Goal: Task Accomplishment & Management: Manage account settings

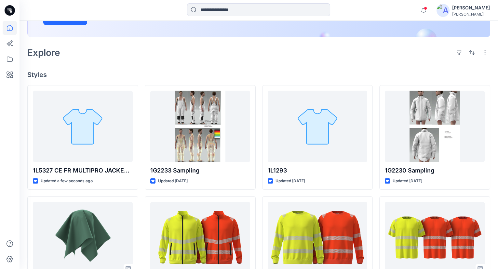
scroll to position [148, 0]
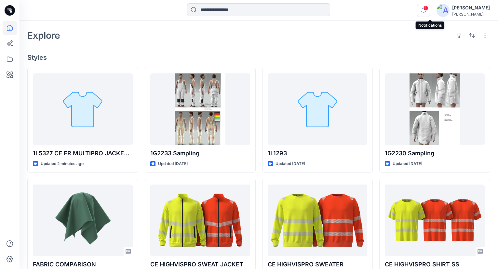
click at [427, 7] on icon "button" at bounding box center [423, 10] width 12 height 13
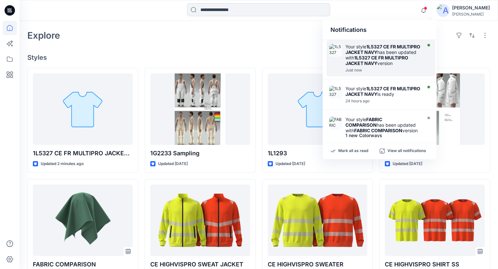
click at [396, 56] on div "Your style 1L5327 CE FR MULTIPRO JACKET NAVY has been updated with 1L5327 CE FR…" at bounding box center [382, 55] width 75 height 22
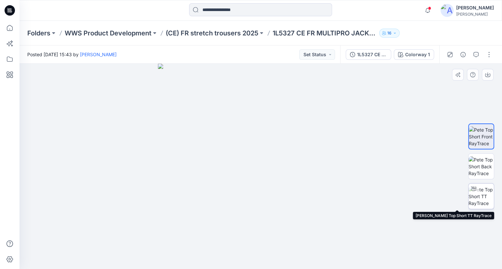
click at [479, 196] on img at bounding box center [481, 196] width 25 height 20
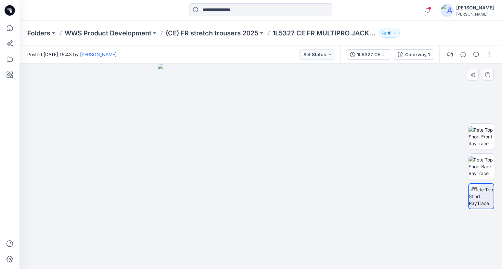
drag, startPoint x: 346, startPoint y: 201, endPoint x: 255, endPoint y: 199, distance: 91.7
click at [255, 199] on div at bounding box center [260, 166] width 483 height 205
click at [216, 32] on p "(CE) FR stretch trousers 2025" at bounding box center [212, 33] width 93 height 9
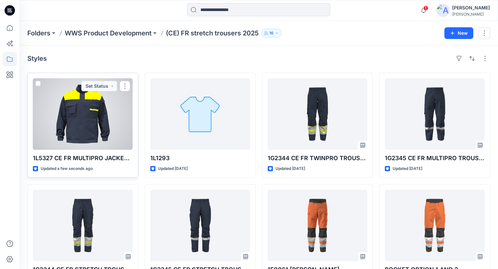
click at [96, 114] on div at bounding box center [83, 113] width 100 height 71
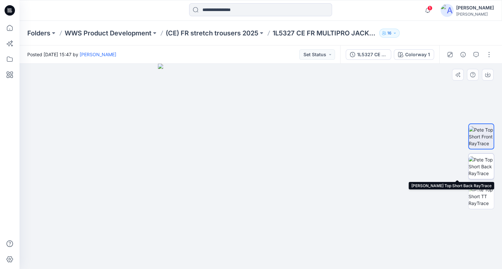
click at [474, 168] on img at bounding box center [481, 166] width 25 height 20
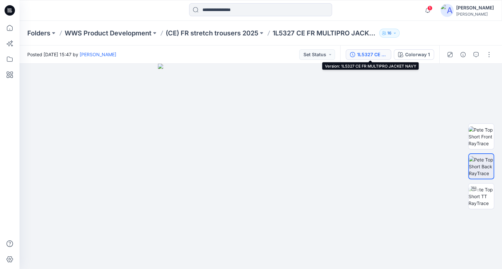
click at [374, 52] on div "1L5327 CE FR MULTIPRO JACKET NAVY" at bounding box center [372, 54] width 30 height 7
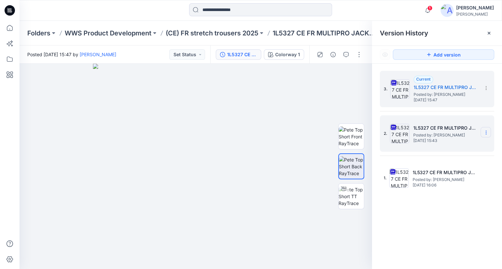
click at [486, 130] on icon at bounding box center [486, 132] width 5 height 5
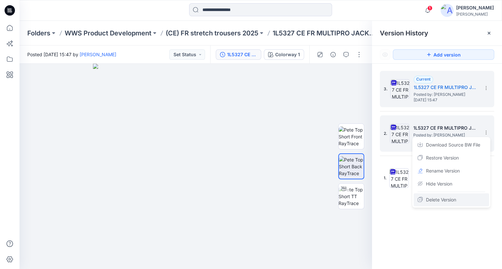
click at [456, 202] on span "Delete Version" at bounding box center [441, 200] width 30 height 8
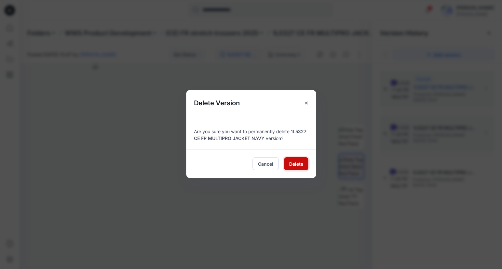
click at [288, 162] on button "Delete" at bounding box center [296, 163] width 24 height 13
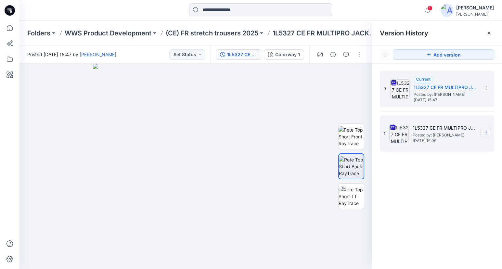
click at [484, 131] on icon at bounding box center [486, 132] width 5 height 5
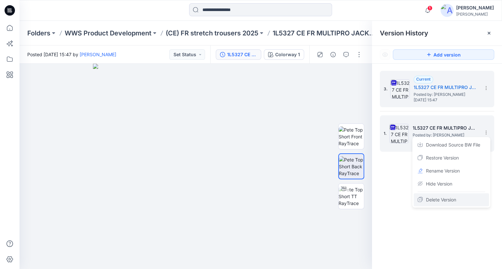
click at [456, 201] on span "Delete Version" at bounding box center [441, 200] width 30 height 8
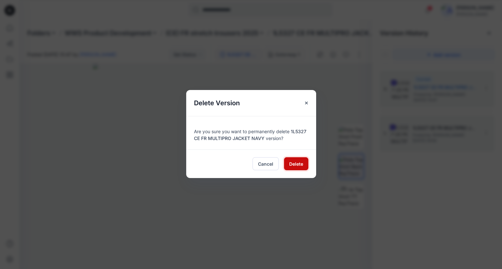
click at [290, 161] on span "Delete" at bounding box center [296, 164] width 14 height 7
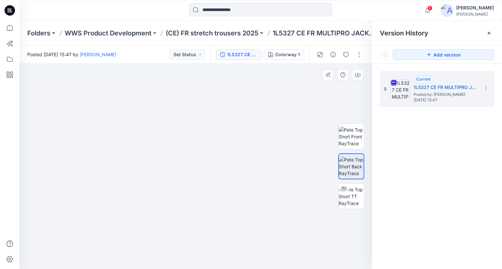
drag, startPoint x: 301, startPoint y: 153, endPoint x: 203, endPoint y: 157, distance: 98.5
click at [203, 157] on img at bounding box center [90, 69] width 604 height 400
click at [301, 31] on p "1L5327 CE FR MULTIPRO JACKET NAVY" at bounding box center [325, 33] width 104 height 9
click at [234, 34] on p "(CE) FR stretch trousers 2025" at bounding box center [212, 33] width 93 height 9
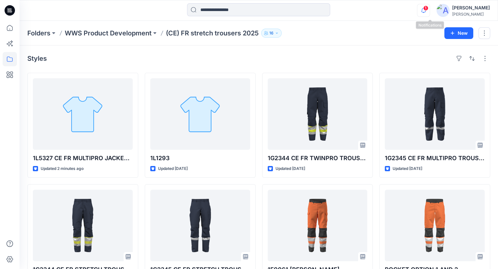
click at [429, 10] on icon "button" at bounding box center [423, 10] width 12 height 13
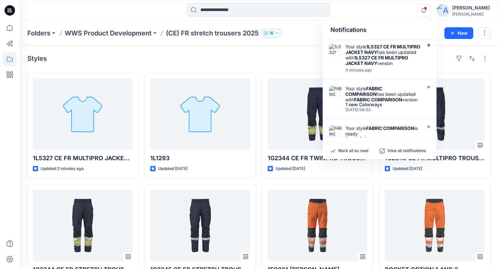
click at [427, 9] on span at bounding box center [424, 8] width 3 height 4
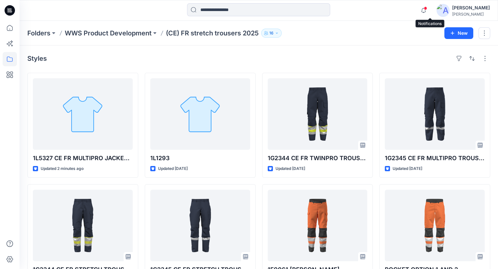
drag, startPoint x: 432, startPoint y: 10, endPoint x: 428, endPoint y: 19, distance: 9.5
click at [429, 10] on icon "button" at bounding box center [423, 10] width 12 height 13
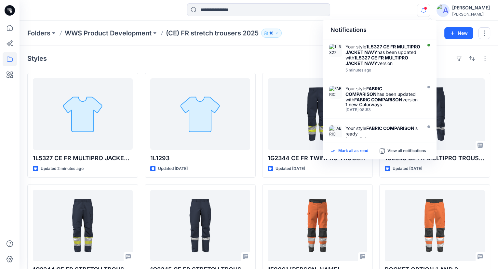
click at [346, 151] on p "Mark all as read" at bounding box center [353, 151] width 30 height 6
click at [291, 58] on div "Styles" at bounding box center [258, 58] width 462 height 10
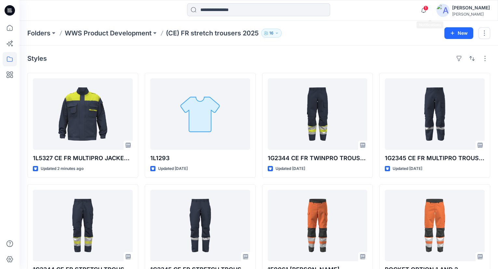
click at [428, 7] on span "1" at bounding box center [425, 8] width 5 height 5
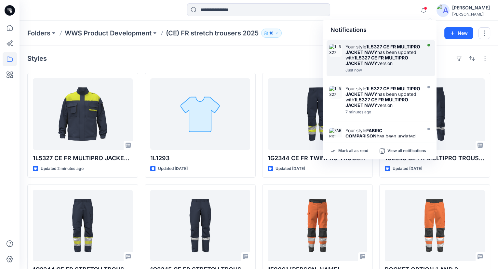
click at [376, 59] on div "Your style 1L5327 CE FR MULTIPRO JACKET NAVY has been updated with 1L5327 CE FR…" at bounding box center [382, 55] width 75 height 22
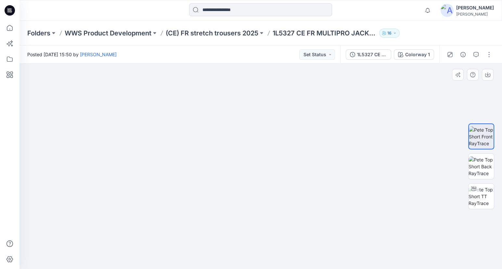
drag, startPoint x: 243, startPoint y: 111, endPoint x: 247, endPoint y: 158, distance: 47.6
click at [247, 158] on img at bounding box center [264, 101] width 559 height 335
drag, startPoint x: 291, startPoint y: 202, endPoint x: 256, endPoint y: 203, distance: 34.8
click at [256, 203] on img at bounding box center [260, 166] width 205 height 205
click at [479, 197] on img at bounding box center [481, 196] width 25 height 20
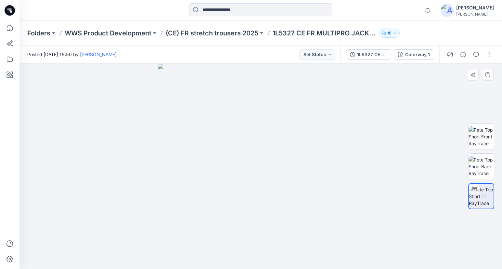
drag, startPoint x: 338, startPoint y: 205, endPoint x: 249, endPoint y: 199, distance: 89.2
click at [249, 199] on div at bounding box center [260, 166] width 483 height 205
drag, startPoint x: 435, startPoint y: 165, endPoint x: 362, endPoint y: 77, distance: 114.9
click at [362, 77] on img at bounding box center [207, 26] width 590 height 486
drag, startPoint x: 402, startPoint y: 181, endPoint x: 274, endPoint y: 182, distance: 128.4
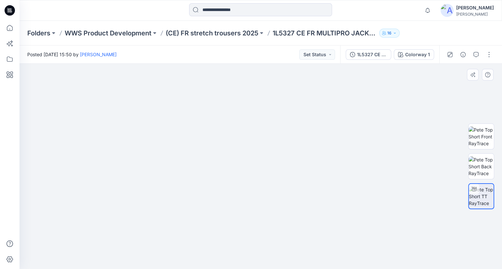
click at [274, 182] on div at bounding box center [260, 166] width 483 height 205
drag, startPoint x: 305, startPoint y: 217, endPoint x: 219, endPoint y: 215, distance: 85.5
click at [219, 215] on div at bounding box center [260, 166] width 483 height 205
drag, startPoint x: 265, startPoint y: 130, endPoint x: 256, endPoint y: 212, distance: 82.6
click at [256, 212] on img at bounding box center [260, 157] width 415 height 224
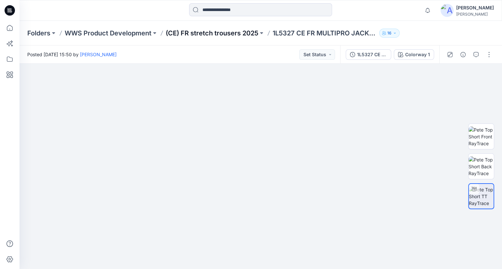
click at [252, 33] on p "(CE) FR stretch trousers 2025" at bounding box center [212, 33] width 93 height 9
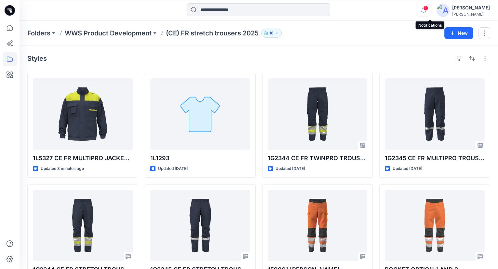
click at [428, 8] on span "1" at bounding box center [425, 8] width 5 height 5
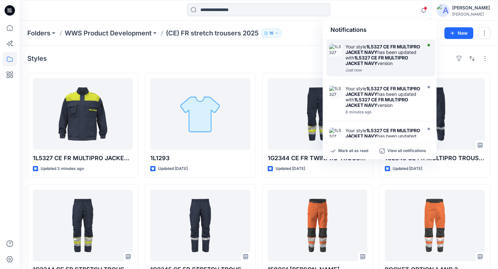
click at [378, 59] on div "Your style 1L5327 CE FR MULTIPRO JACKET NAVY has been updated with 1L5327 CE FR…" at bounding box center [382, 55] width 75 height 22
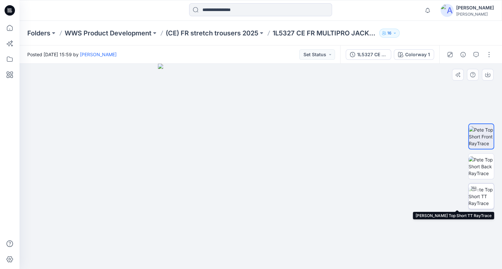
click at [483, 199] on img at bounding box center [481, 196] width 25 height 20
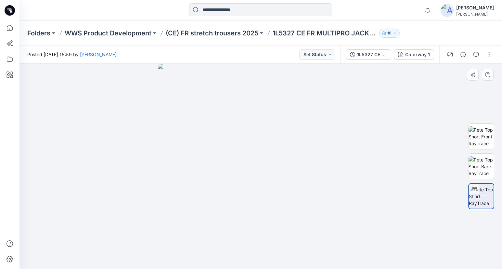
drag, startPoint x: 343, startPoint y: 199, endPoint x: 174, endPoint y: 202, distance: 170.0
click at [174, 202] on div at bounding box center [260, 166] width 483 height 205
click at [375, 58] on div "1L5327 CE FR MULTIPRO JACKET NAVY" at bounding box center [372, 54] width 30 height 7
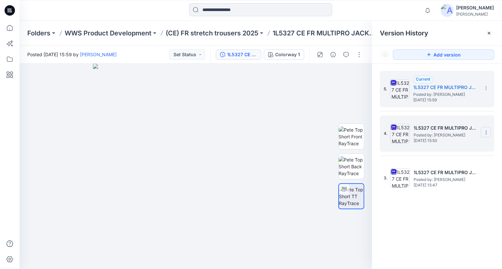
click at [486, 131] on icon at bounding box center [486, 132] width 5 height 5
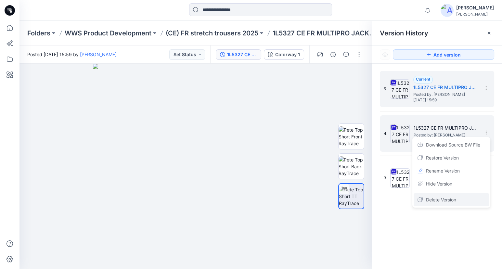
click at [450, 198] on span "Delete Version" at bounding box center [441, 200] width 30 height 8
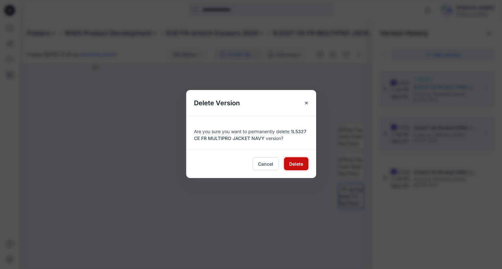
click at [307, 158] on button "Delete" at bounding box center [296, 163] width 24 height 13
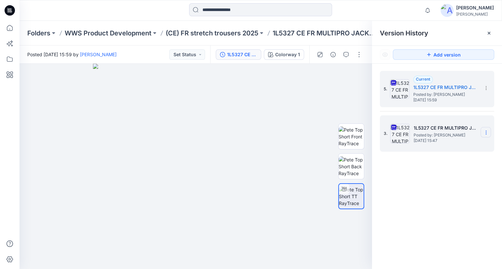
click at [486, 133] on icon at bounding box center [486, 133] width 0 height 0
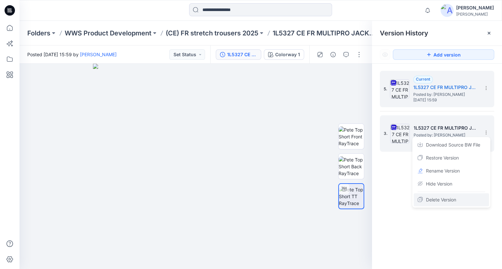
click at [452, 200] on span "Delete Version" at bounding box center [441, 200] width 30 height 8
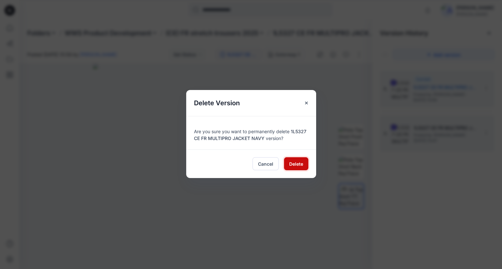
click at [291, 162] on span "Delete" at bounding box center [296, 164] width 14 height 7
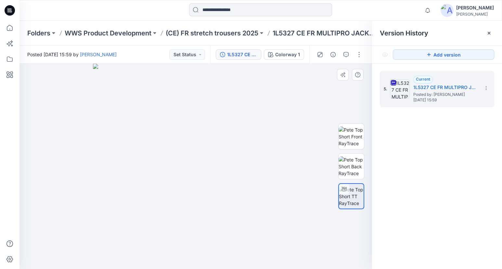
drag, startPoint x: 270, startPoint y: 178, endPoint x: 64, endPoint y: 192, distance: 206.5
click at [64, 192] on div at bounding box center [195, 166] width 353 height 205
click at [489, 33] on icon at bounding box center [489, 33] width 3 height 3
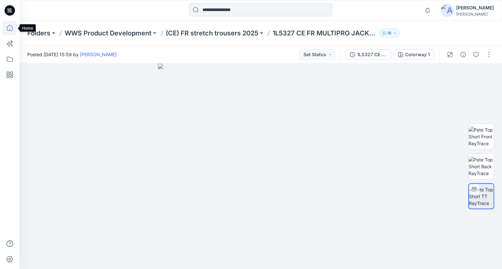
click at [9, 23] on icon at bounding box center [10, 28] width 14 height 14
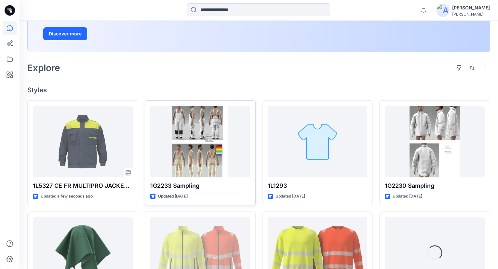
scroll to position [118, 0]
